Goal: Find specific page/section: Find specific page/section

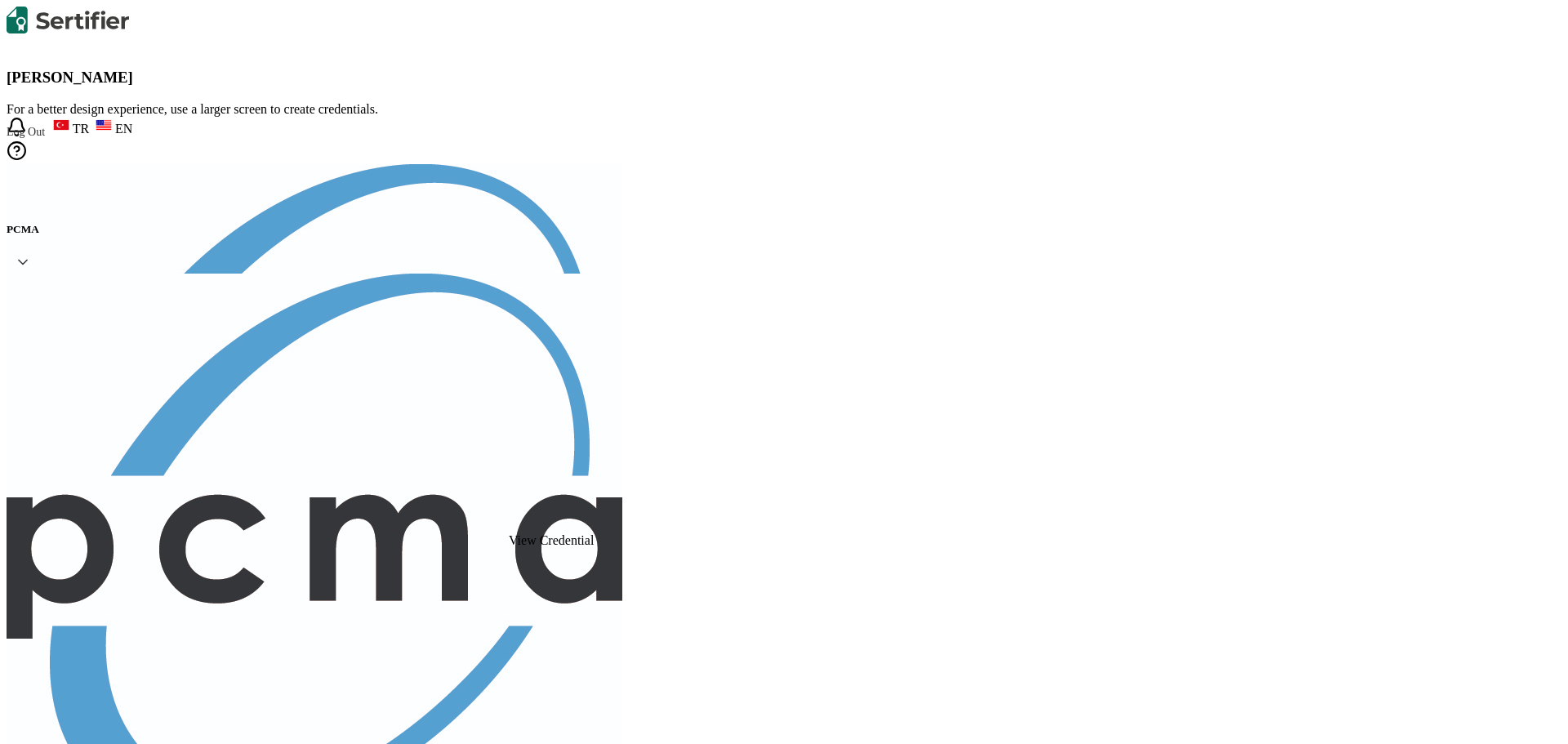
scroll to position [68, 0]
drag, startPoint x: 22, startPoint y: 216, endPoint x: 101, endPoint y: 211, distance: 79.2
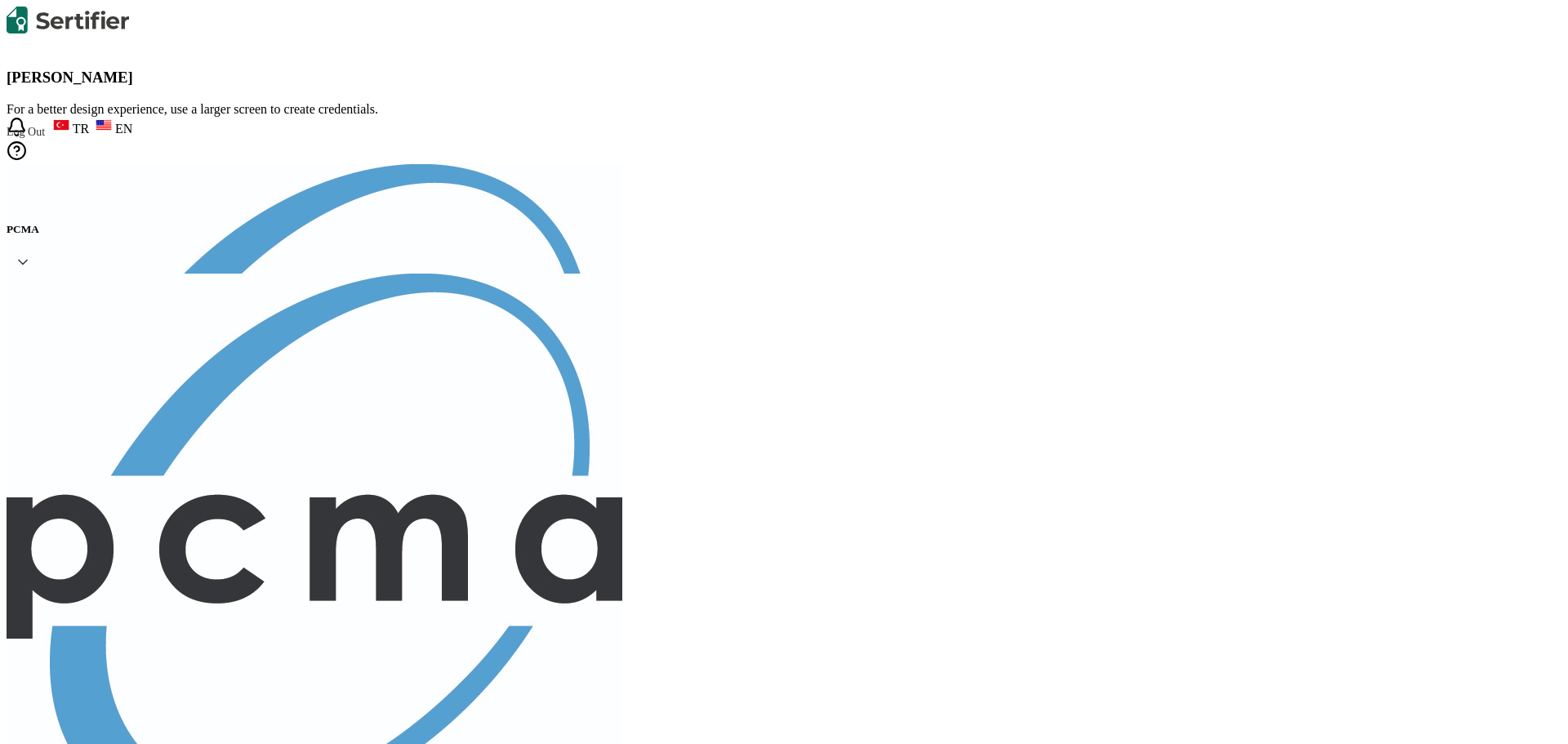
type input "[PERSON_NAME]"
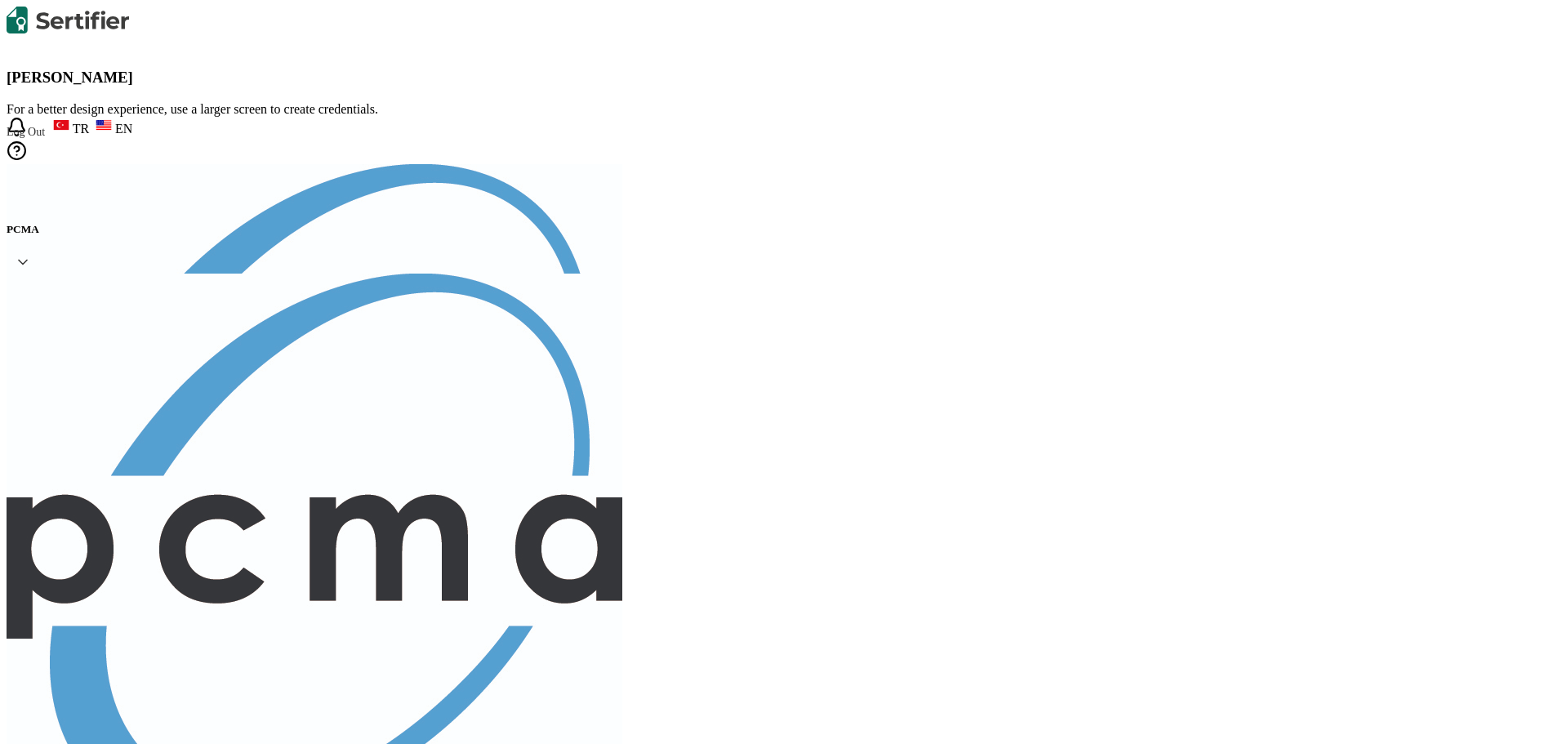
paste input "[EMAIL_ADDRESS][DOMAIN_NAME]"
type input "[EMAIL_ADDRESS][DOMAIN_NAME]"
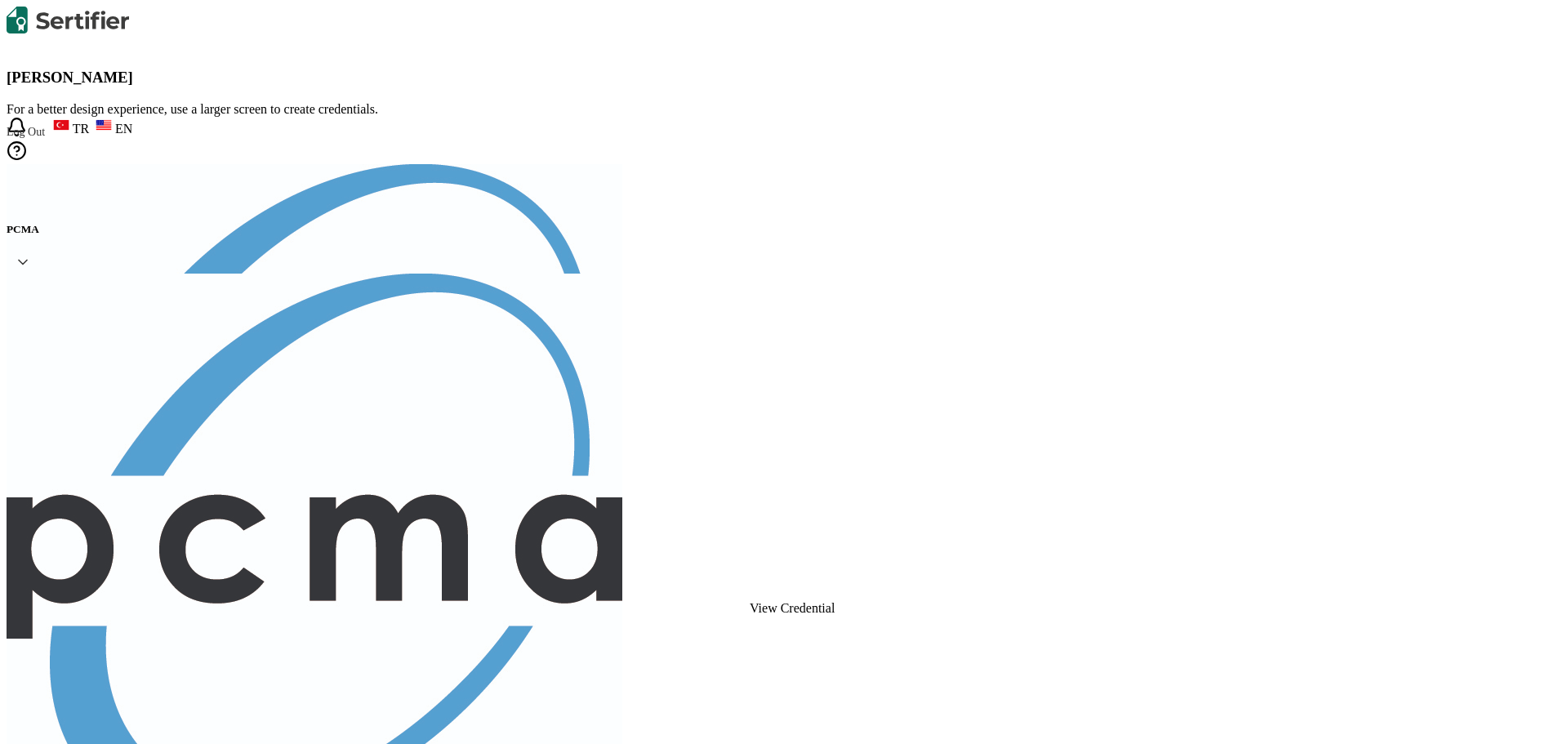
drag, startPoint x: 43, startPoint y: 206, endPoint x: 99, endPoint y: 194, distance: 57.3
type input "avon [PERSON_NAME]"
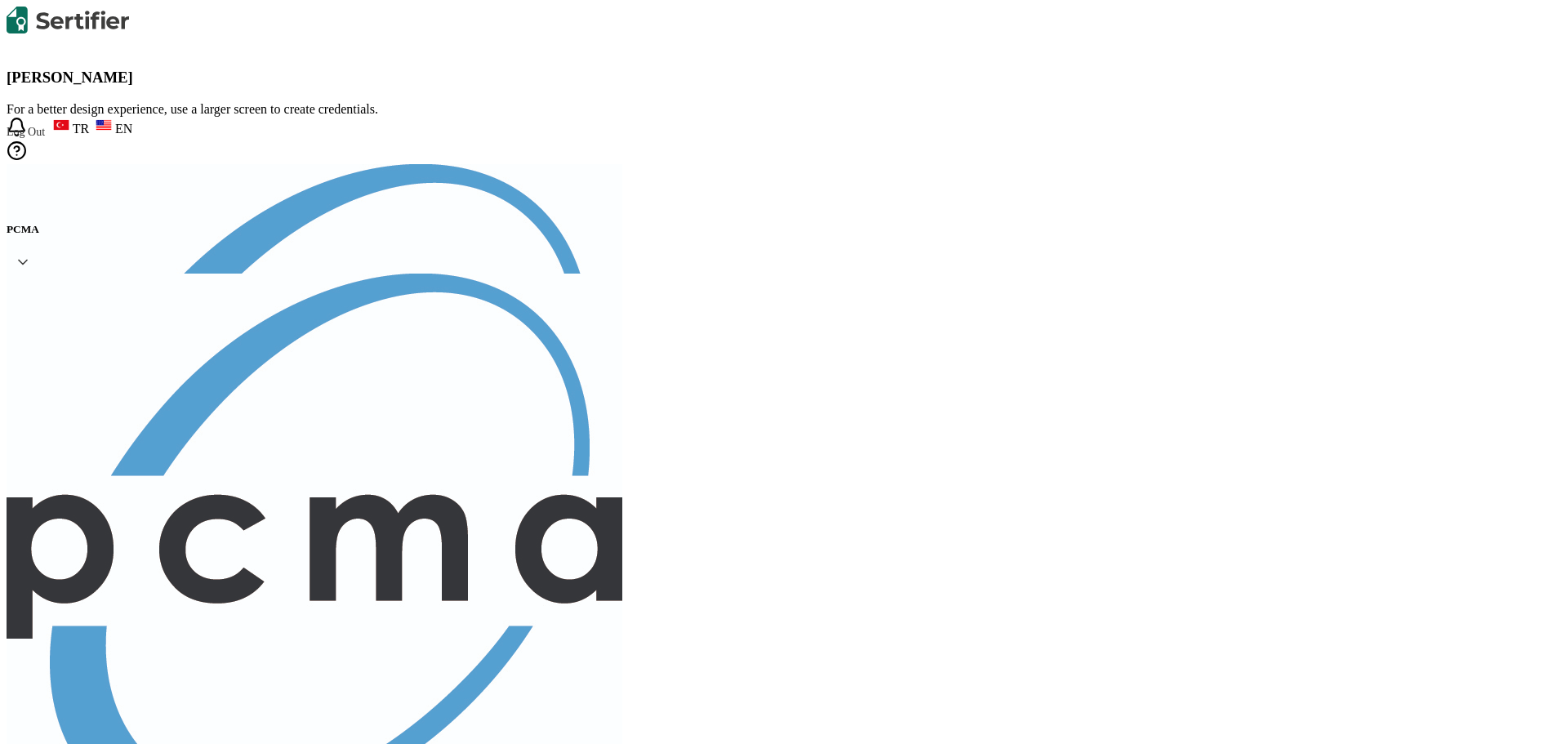
paste input "[EMAIL_ADDRESS][DOMAIN_NAME]"
type input "[EMAIL_ADDRESS][DOMAIN_NAME]"
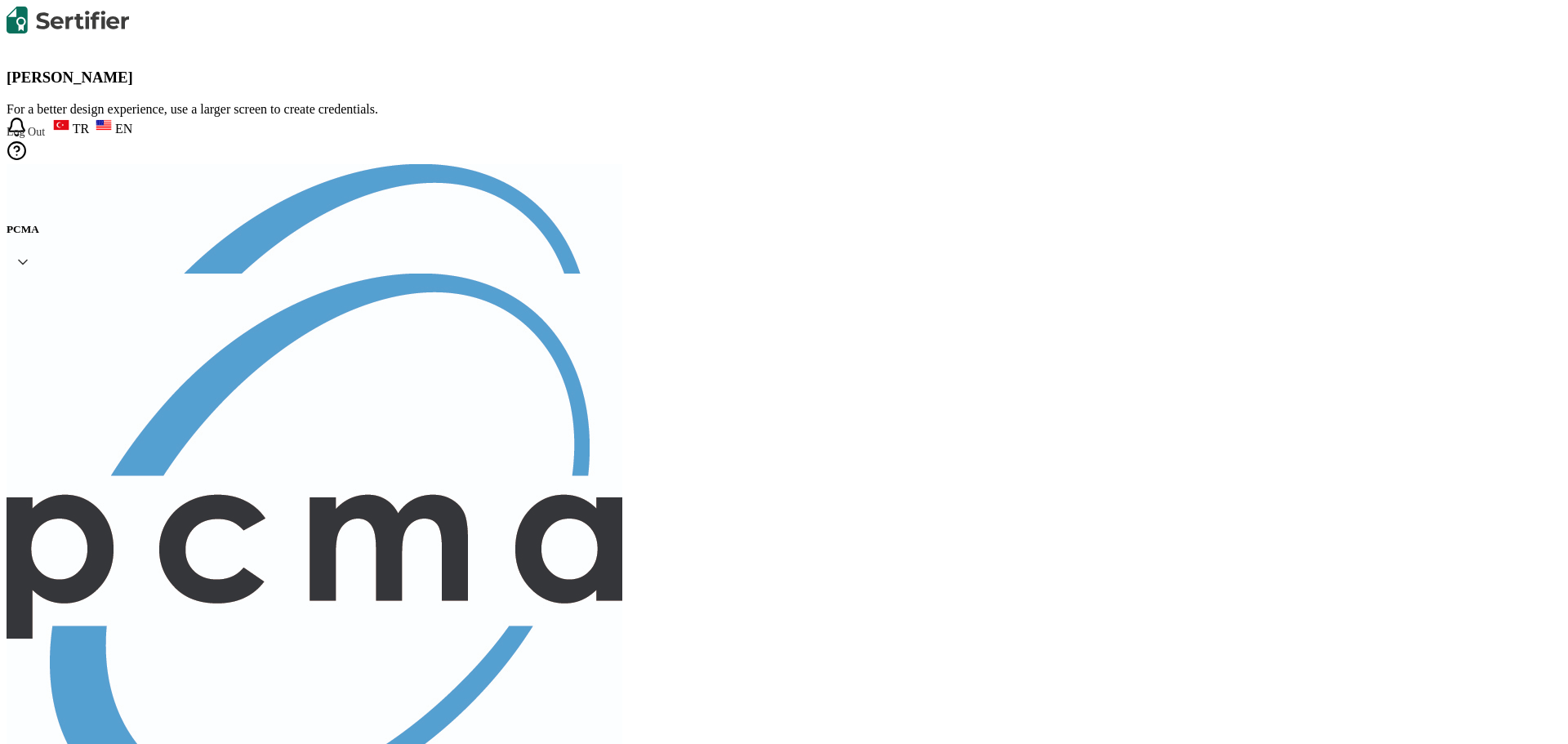
type input "[PERSON_NAME]"
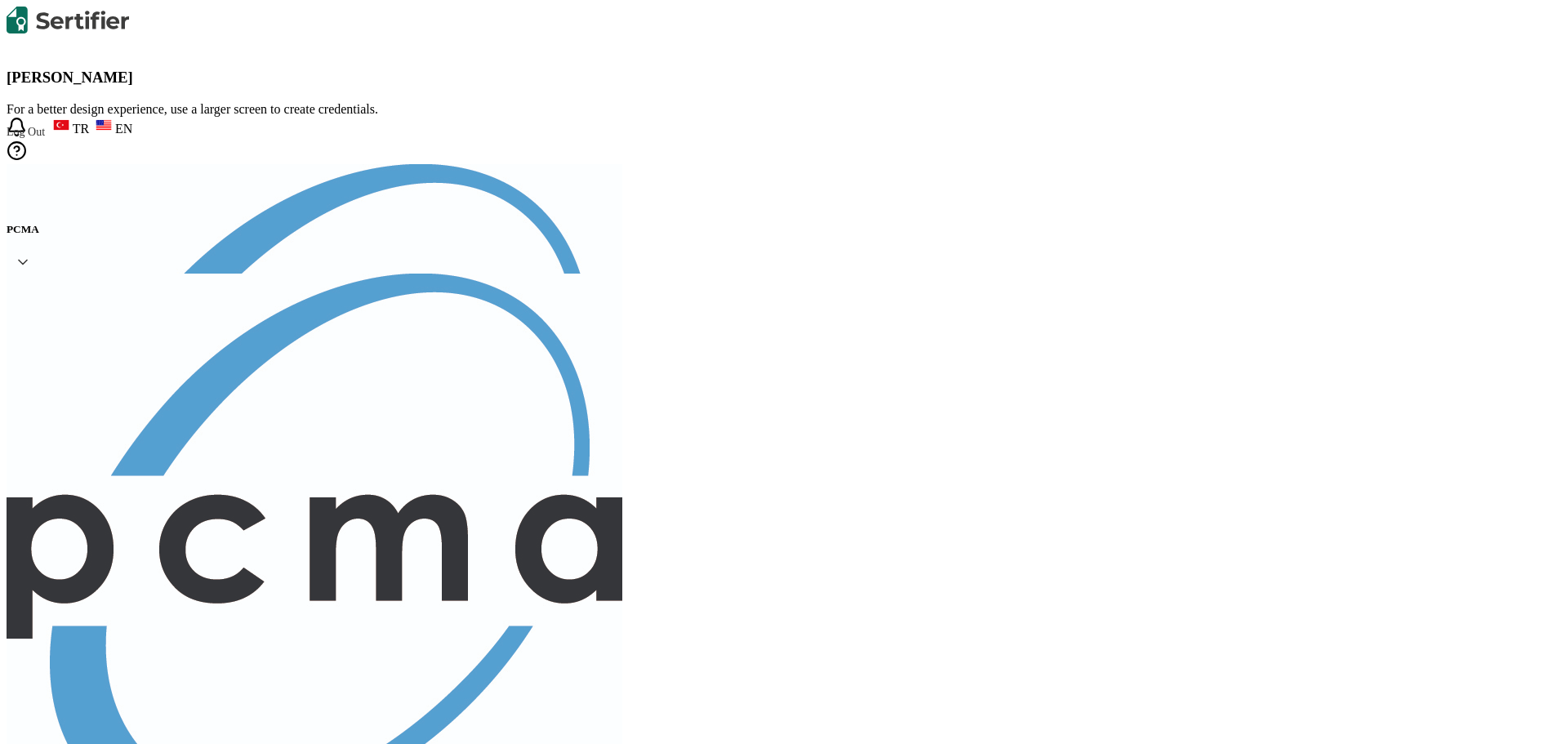
paste input "[EMAIL_ADDRESS][DOMAIN_NAME]"
type input "[EMAIL_ADDRESS][DOMAIN_NAME]"
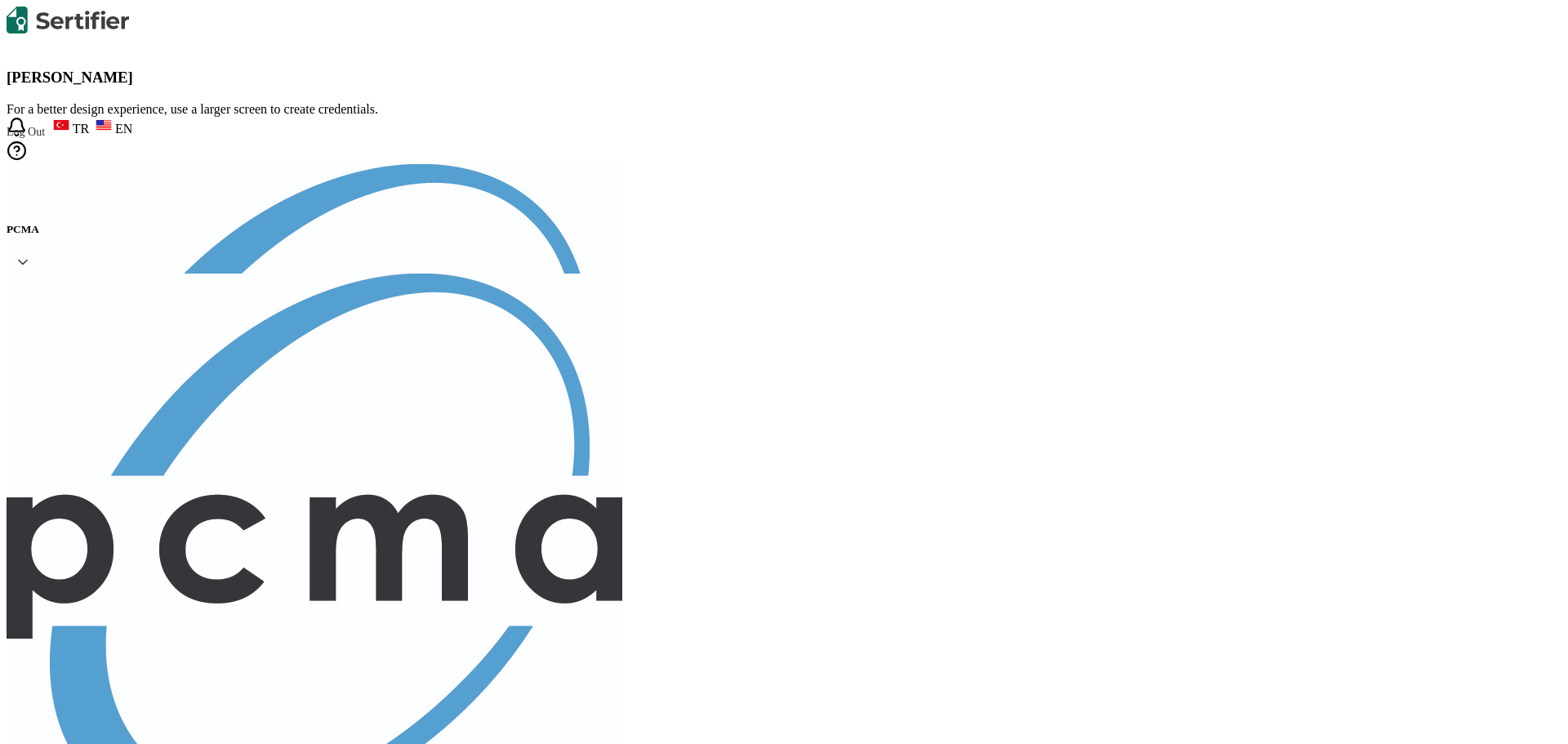
drag, startPoint x: 1473, startPoint y: 90, endPoint x: 1234, endPoint y: 92, distance: 239.0
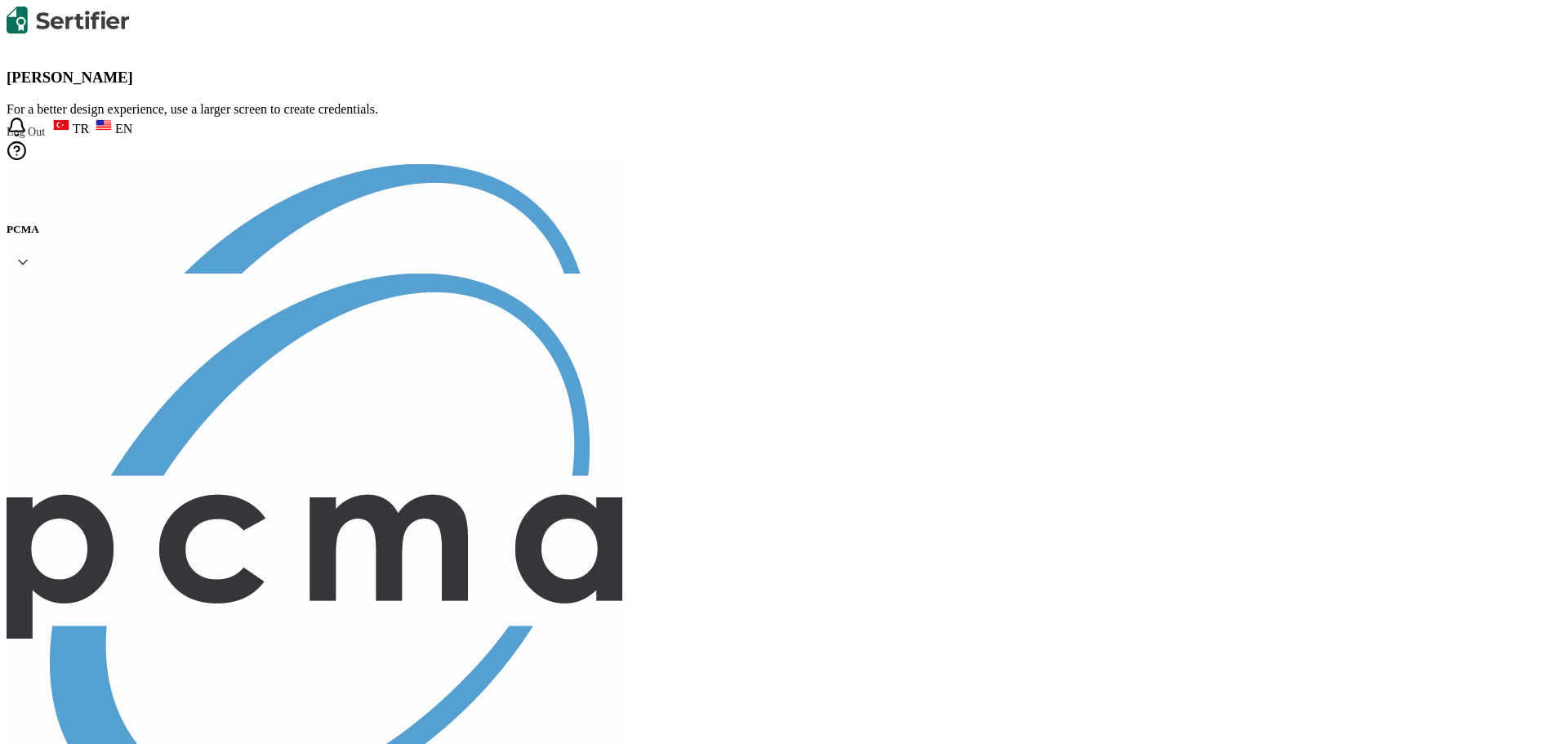
paste input "[PERSON_NAME]"
drag, startPoint x: 1458, startPoint y: 94, endPoint x: 1235, endPoint y: 80, distance: 223.4
paste input "[EMAIL_ADDRESS][DOMAIN_NAME]"
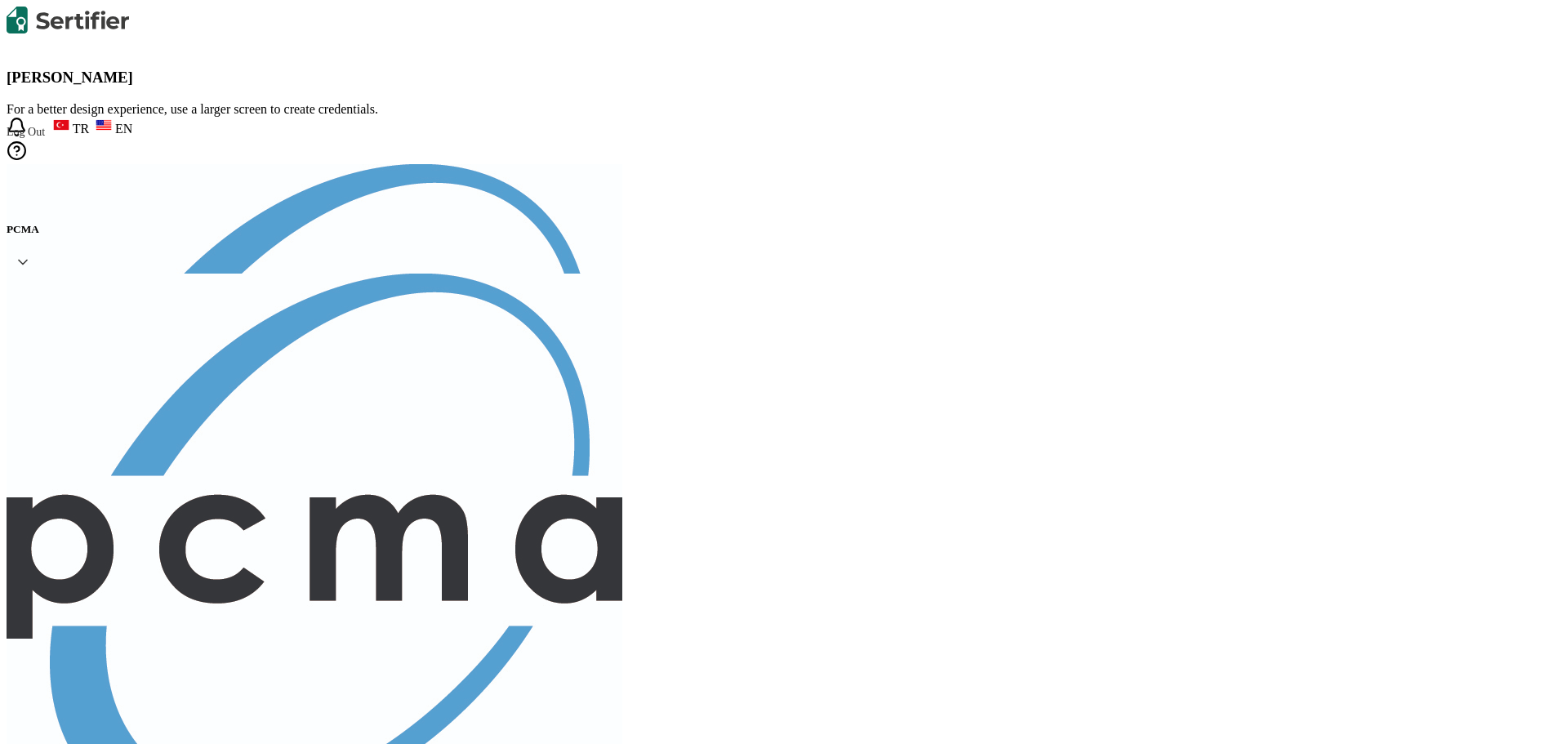
type input "[EMAIL_ADDRESS][DOMAIN_NAME]"
